Goal: Browse casually

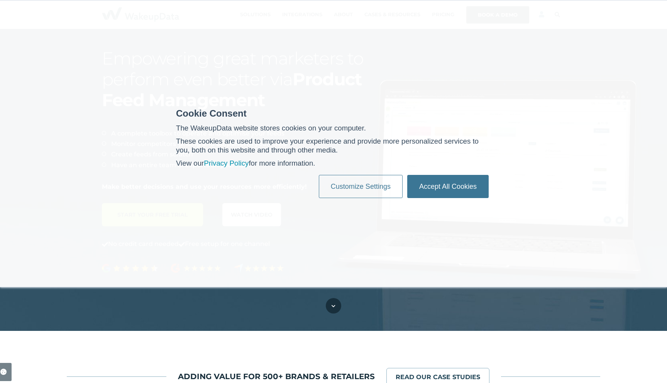
scroll to position [145, 352]
click at [443, 186] on link "Accept All Cookies" at bounding box center [447, 186] width 81 height 23
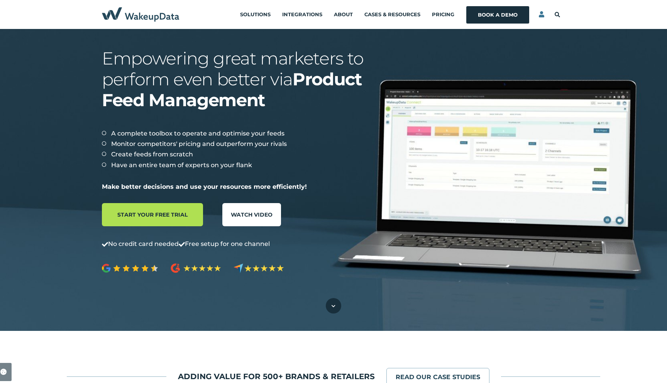
scroll to position [0, 0]
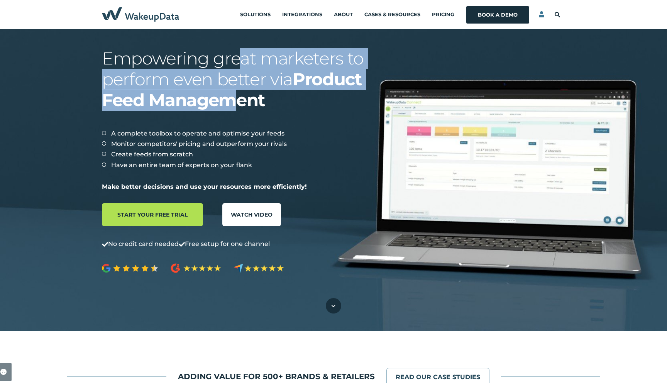
drag, startPoint x: 238, startPoint y: 62, endPoint x: 232, endPoint y: 103, distance: 40.6
click at [232, 103] on span "Empowering great marketers to perform even better via Product Feed Management" at bounding box center [233, 78] width 262 height 69
click at [232, 103] on strong "Product Feed Management" at bounding box center [232, 90] width 260 height 42
drag, startPoint x: 195, startPoint y: 98, endPoint x: 186, endPoint y: 63, distance: 35.5
click at [186, 63] on span "Empowering great marketers to perform even better via Product Feed Management" at bounding box center [233, 78] width 262 height 69
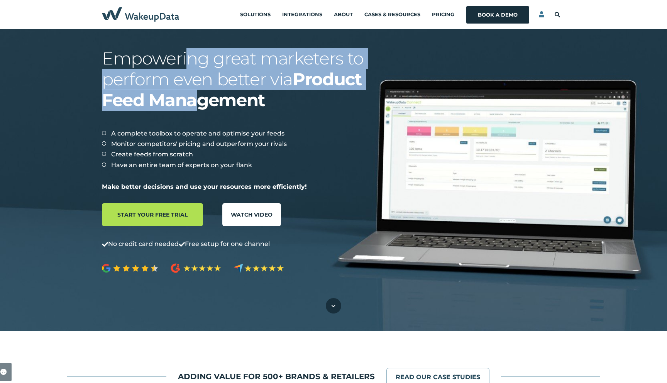
click at [186, 63] on span "Empowering great marketers to perform even better via Product Feed Management" at bounding box center [233, 78] width 262 height 69
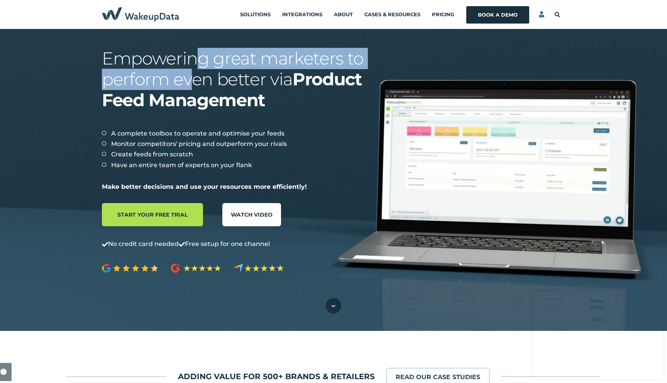
drag, startPoint x: 193, startPoint y: 64, endPoint x: 193, endPoint y: 85, distance: 21.6
click at [193, 85] on span "Empowering great marketers to perform even better via Product Feed Management" at bounding box center [233, 78] width 262 height 69
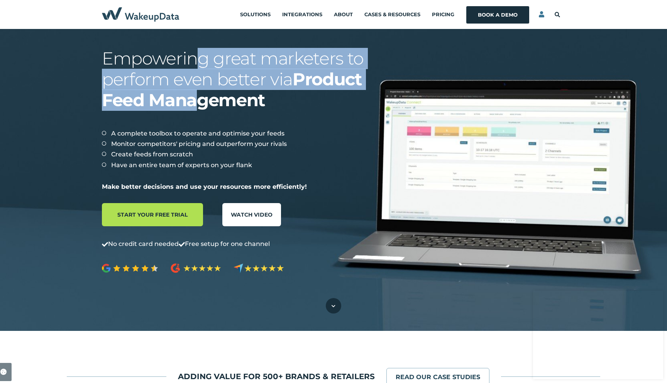
drag, startPoint x: 196, startPoint y: 96, endPoint x: 194, endPoint y: 49, distance: 46.8
click at [194, 49] on span "Empowering great marketers to perform even better via Product Feed Management" at bounding box center [233, 78] width 262 height 69
drag, startPoint x: 194, startPoint y: 60, endPoint x: 233, endPoint y: 117, distance: 69.2
click at [233, 117] on div "Empowering great marketers to perform even better via Product Feed Management" at bounding box center [234, 86] width 265 height 76
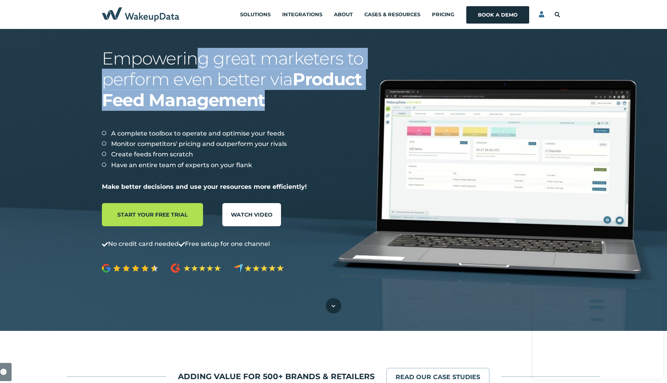
click at [233, 117] on div "Empowering great marketers to perform even better via Product Feed Management" at bounding box center [234, 86] width 265 height 76
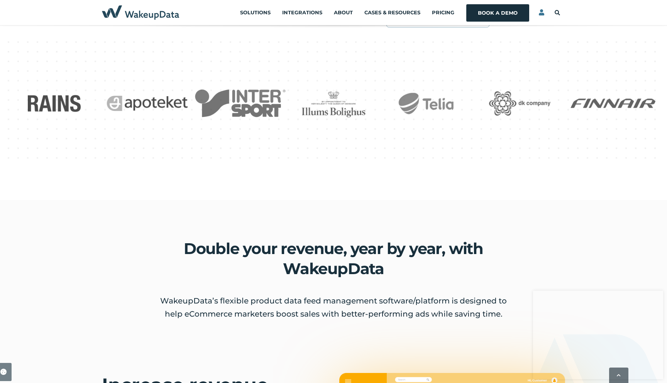
scroll to position [394, 0]
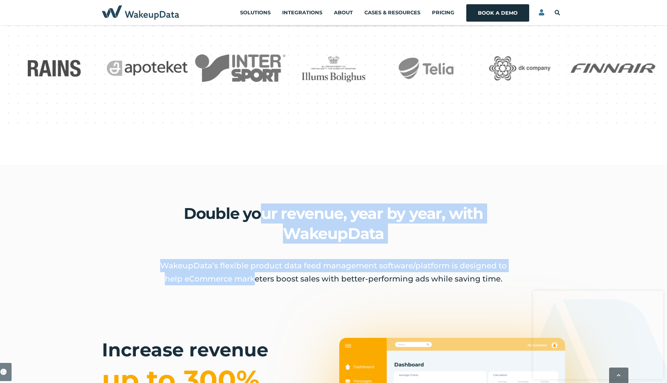
drag, startPoint x: 253, startPoint y: 285, endPoint x: 257, endPoint y: 218, distance: 67.3
click at [257, 218] on span "Double your revenue, year by year, with WakeupData WakeupData’s flexible produc…" at bounding box center [333, 251] width 363 height 96
click at [257, 218] on strong "Double your revenue, year by year, with WakeupData" at bounding box center [333, 223] width 299 height 39
